Goal: Transaction & Acquisition: Purchase product/service

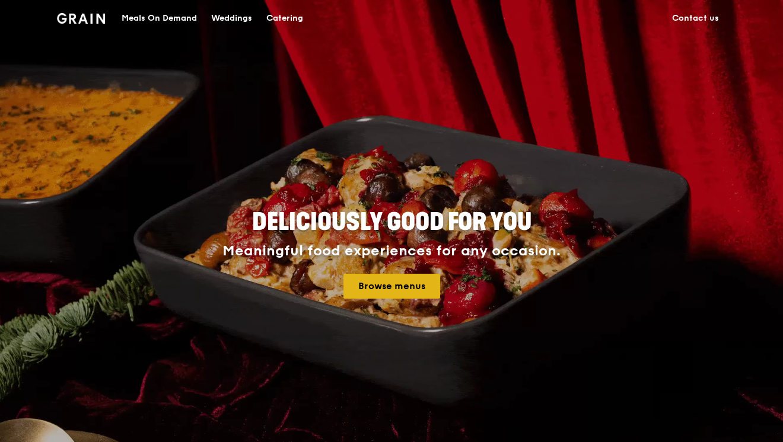
click at [416, 279] on link "Browse menus" at bounding box center [391, 286] width 97 height 25
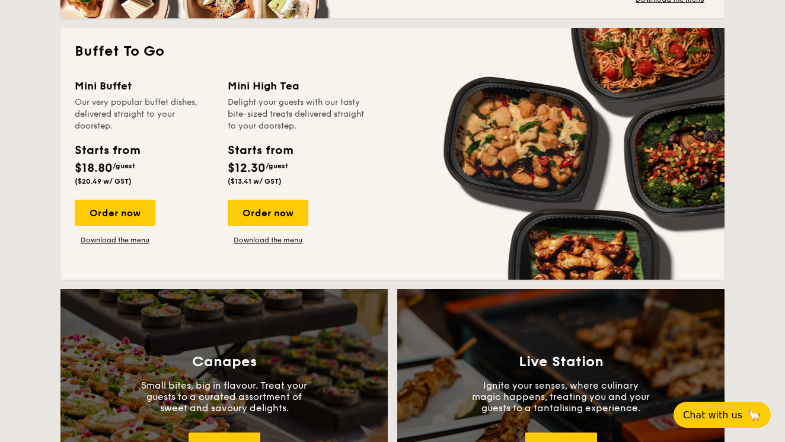
scroll to position [1033, 0]
click at [102, 209] on div "Order now" at bounding box center [115, 213] width 81 height 26
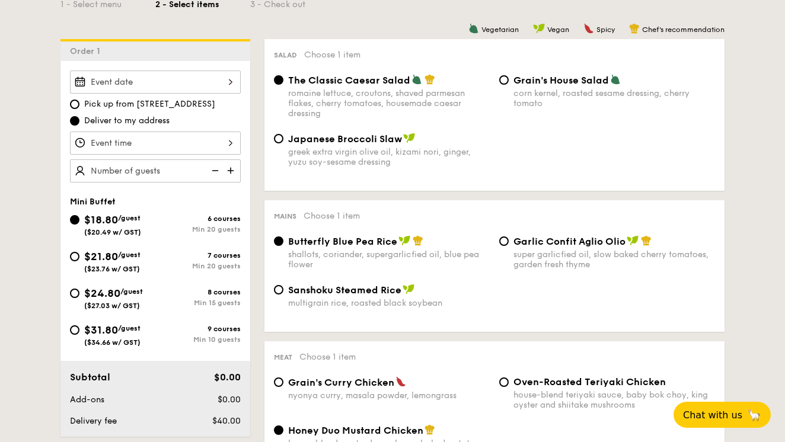
scroll to position [295, 0]
click at [165, 270] on div "Min 20 guests" at bounding box center [197, 266] width 85 height 8
click at [79, 261] on input "$21.80 /guest ($23.76 w/ GST) 7 courses Min 20 guests" at bounding box center [74, 256] width 9 height 9
radio input "true"
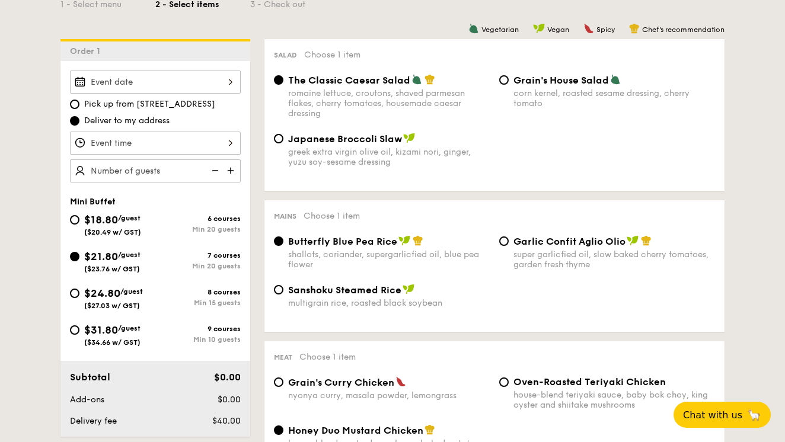
radio input "true"
radio input "false"
radio input "true"
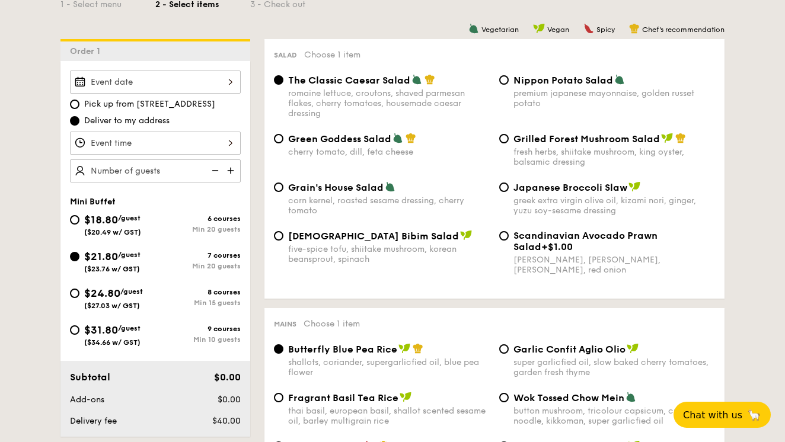
drag, startPoint x: 251, startPoint y: 272, endPoint x: 89, endPoint y: 263, distance: 162.7
click at [88, 263] on span "$21.80" at bounding box center [101, 256] width 34 height 13
click at [79, 261] on input "$21.80 /guest ($23.76 w/ GST) 7 courses Min 20 guests" at bounding box center [74, 256] width 9 height 9
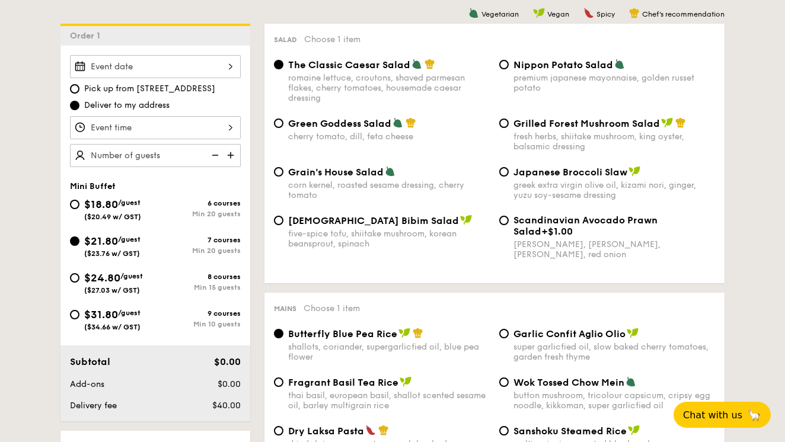
scroll to position [321, 0]
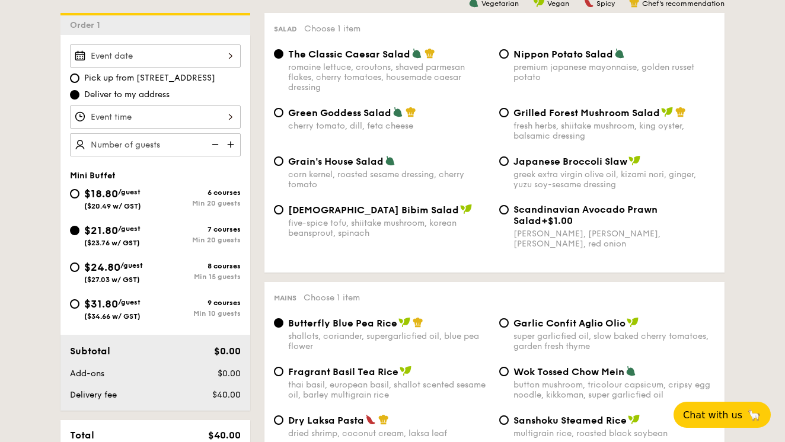
click at [114, 274] on span "$24.80" at bounding box center [102, 267] width 36 height 13
click at [79, 272] on input "$24.80 /guest ($27.03 w/ GST) 8 courses Min 15 guests" at bounding box center [74, 267] width 9 height 9
radio input "true"
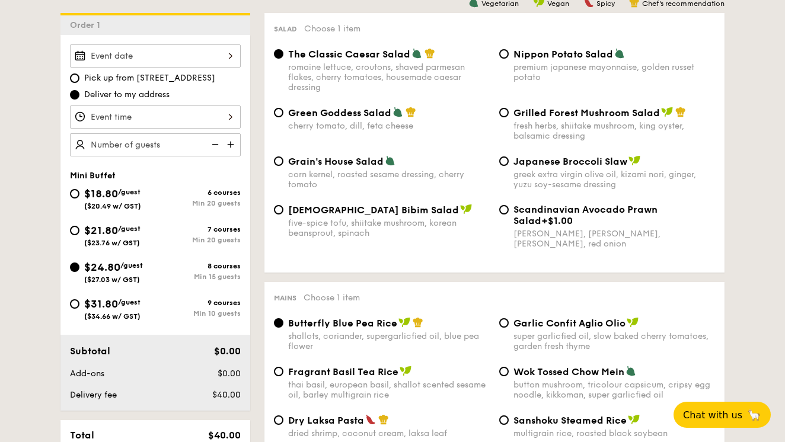
radio input "true"
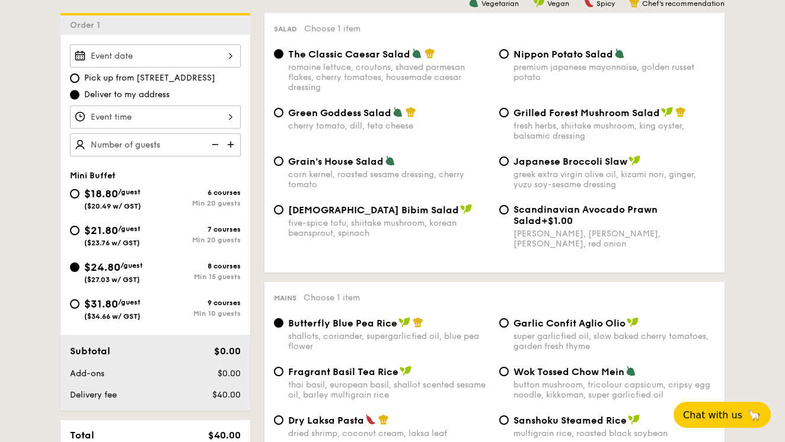
click at [232, 150] on img at bounding box center [232, 144] width 18 height 23
type input "20 guests"
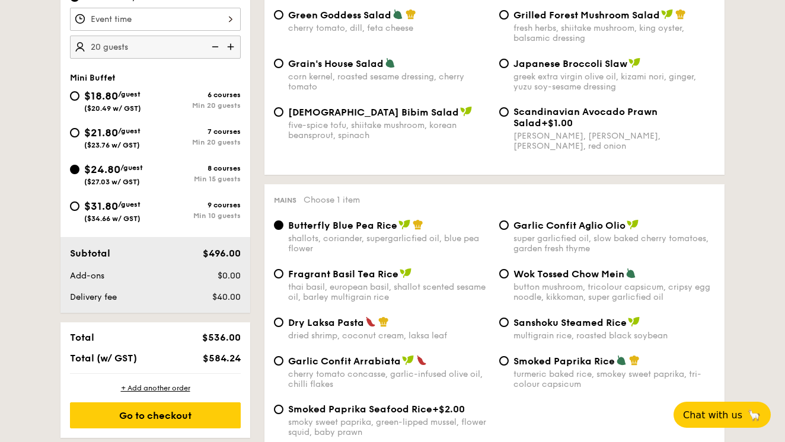
scroll to position [418, 0]
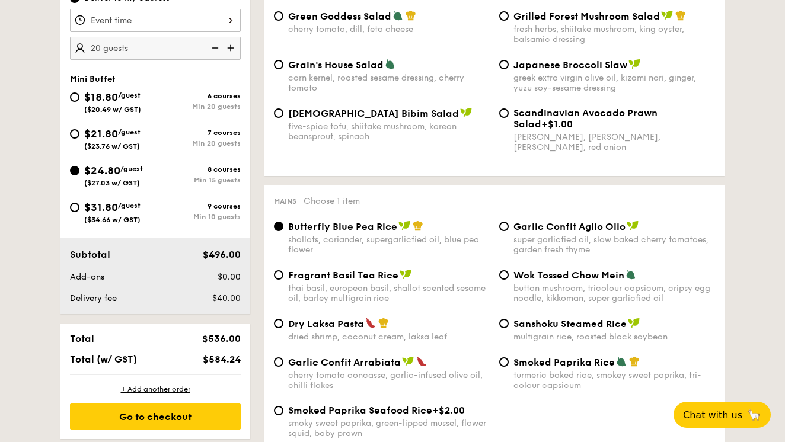
click at [155, 146] on div "Min 20 guests" at bounding box center [197, 143] width 85 height 8
click at [79, 139] on input "$21.80 /guest ($23.76 w/ GST) 7 courses Min 20 guests" at bounding box center [74, 133] width 9 height 9
radio input "true"
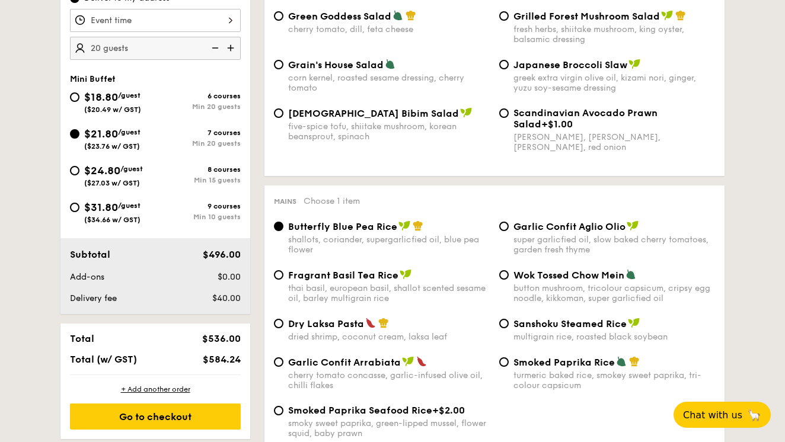
radio input "true"
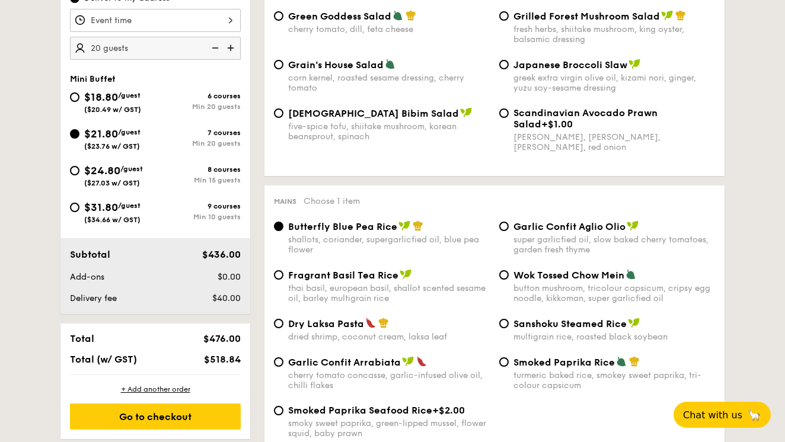
click at [111, 177] on span "$24.80" at bounding box center [102, 170] width 36 height 13
click at [79, 176] on input "$24.80 /guest ($27.03 w/ GST) 8 courses Min 15 guests" at bounding box center [74, 170] width 9 height 9
radio input "true"
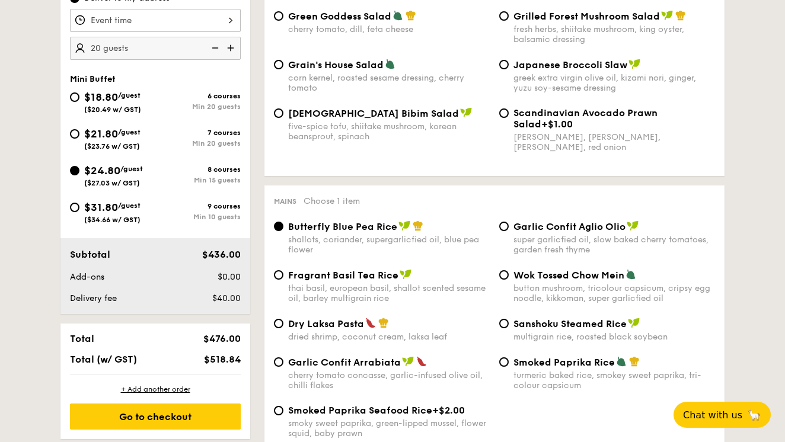
radio input "true"
